Goal: Navigation & Orientation: Find specific page/section

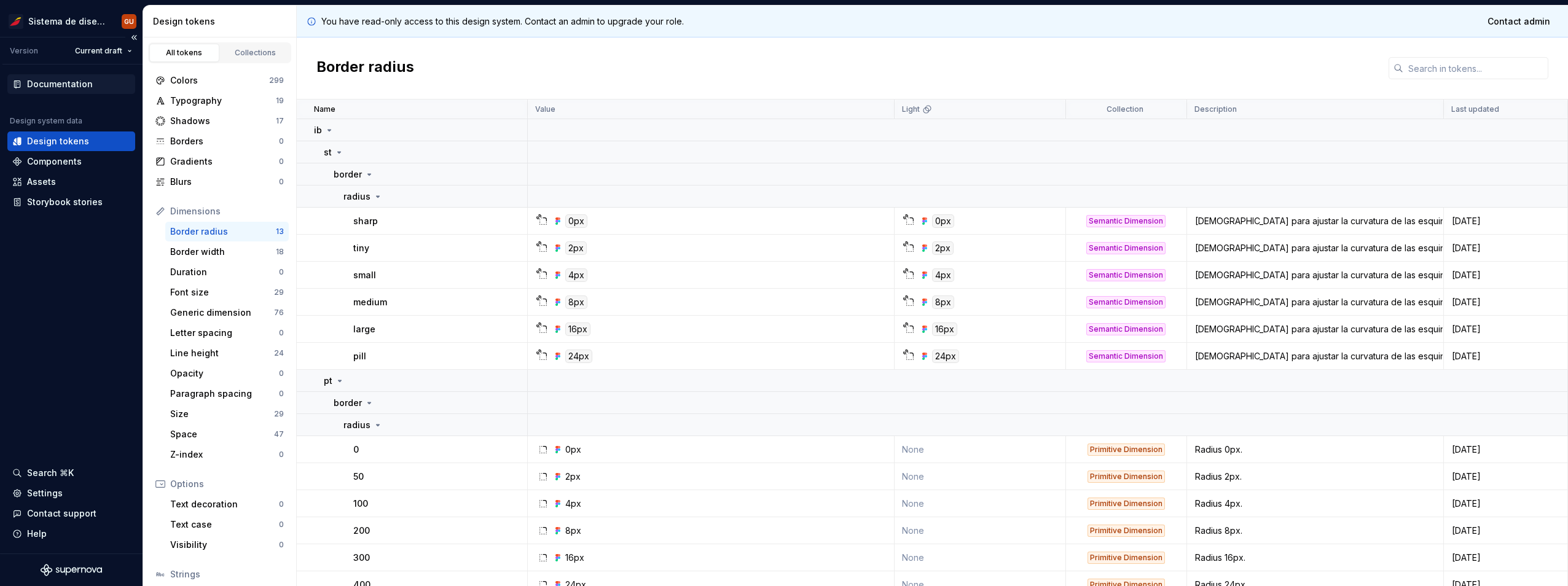
click at [47, 82] on div "Documentation" at bounding box center [59, 84] width 65 height 12
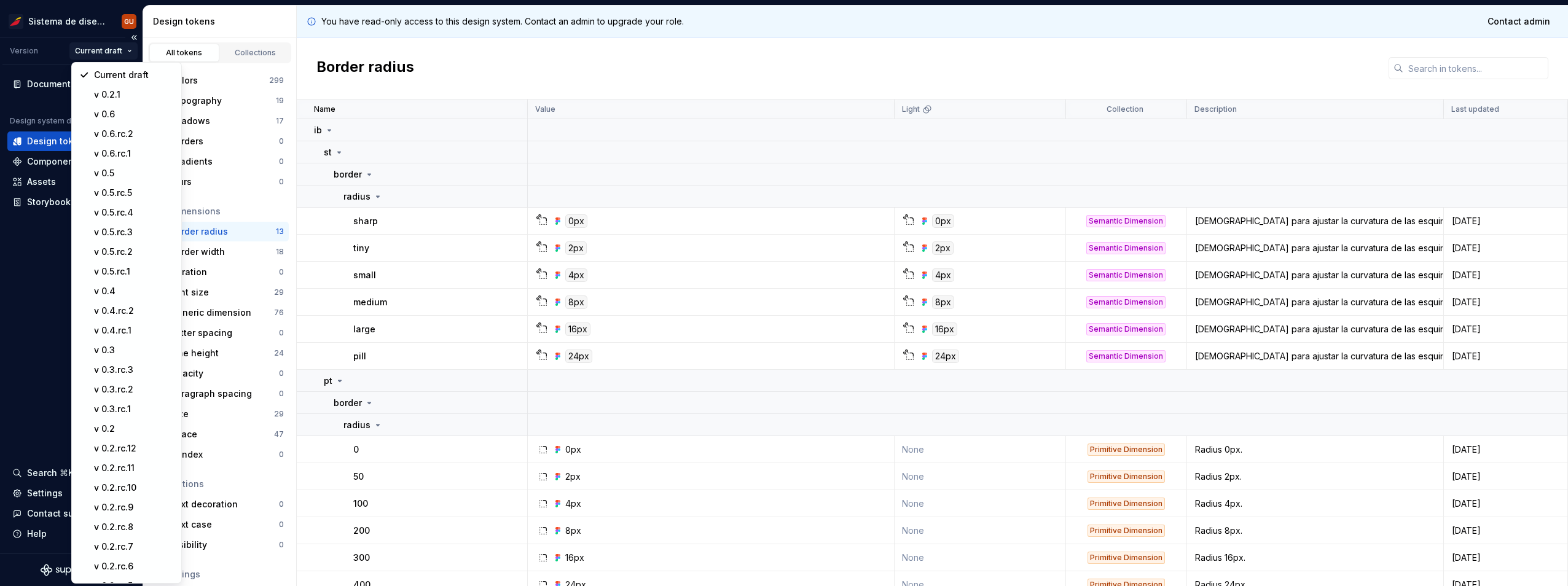
click at [107, 56] on html "Sistema de diseño Iberia GU Version Current draft Documentation Design system d…" at bounding box center [784, 293] width 1568 height 586
click at [52, 40] on html "Sistema de diseño Iberia GU Version Current draft Documentation Design system d…" at bounding box center [784, 293] width 1568 height 586
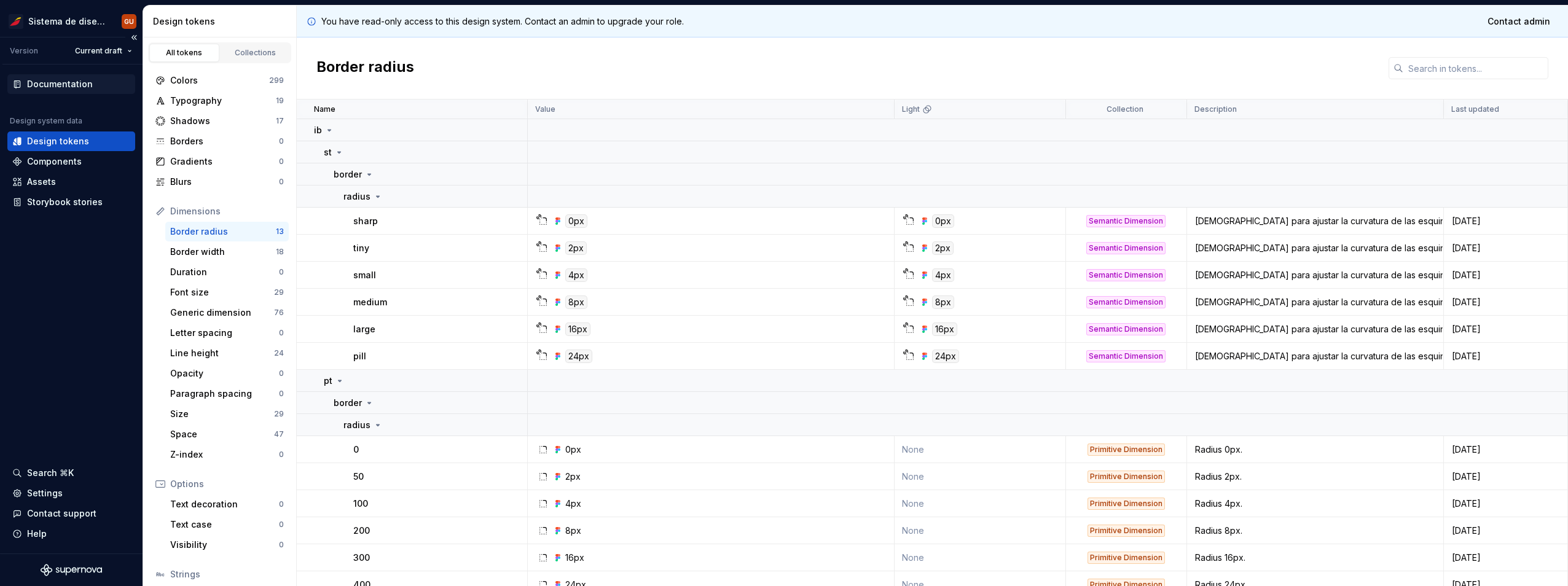
click at [48, 76] on div "Documentation" at bounding box center [71, 84] width 128 height 19
